Goal: Find specific fact: Find specific fact

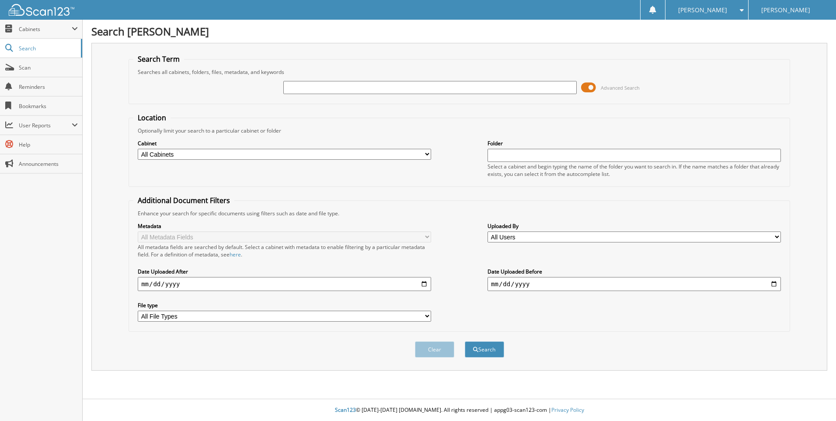
click at [306, 87] on input "text" at bounding box center [429, 87] width 293 height 13
type input "[PERSON_NAME]"
click at [465, 341] on button "Search" at bounding box center [484, 349] width 39 height 16
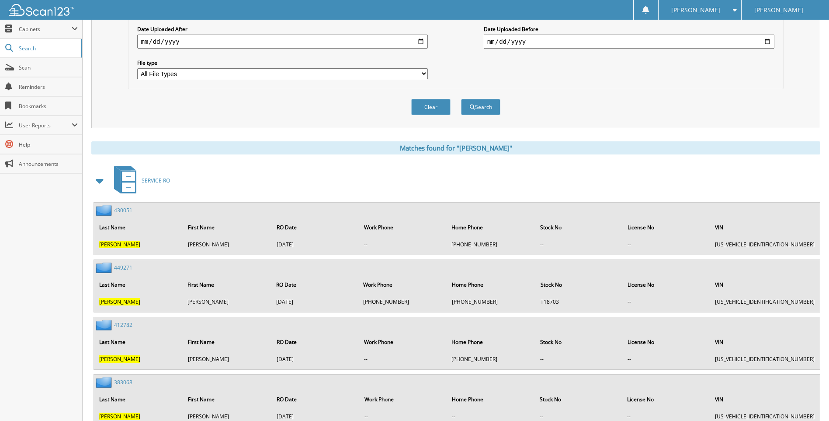
scroll to position [262, 0]
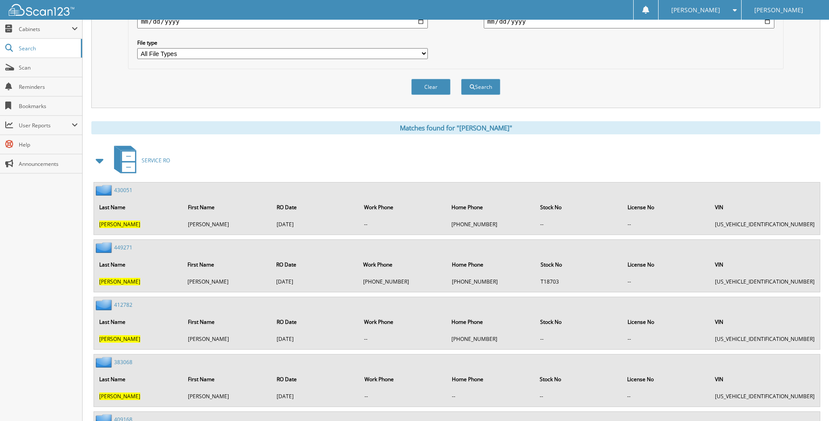
drag, startPoint x: 802, startPoint y: 223, endPoint x: 734, endPoint y: 225, distance: 68.2
click at [734, 225] on td "[US_VEHICLE_IDENTIFICATION_NUMBER]" at bounding box center [765, 224] width 108 height 14
copy td "[US_VEHICLE_IDENTIFICATION_NUMBER]"
drag, startPoint x: 478, startPoint y: 155, endPoint x: 417, endPoint y: 148, distance: 61.2
click at [478, 155] on div "SERVICE RO" at bounding box center [455, 160] width 729 height 35
